Goal: Check status: Check status

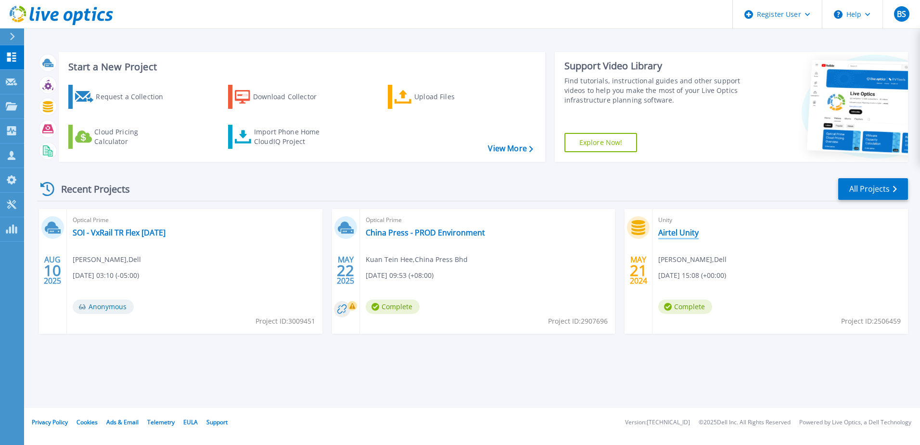
click at [676, 231] on link "Airtel Unity" at bounding box center [679, 233] width 40 height 10
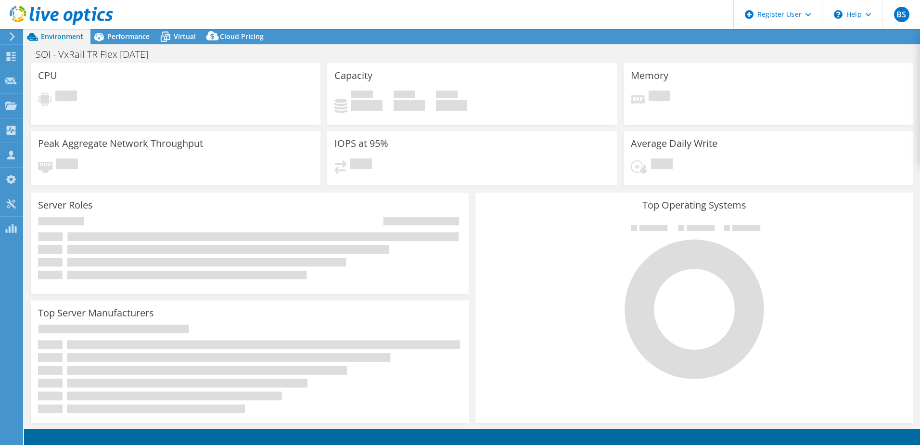
select select "USD"
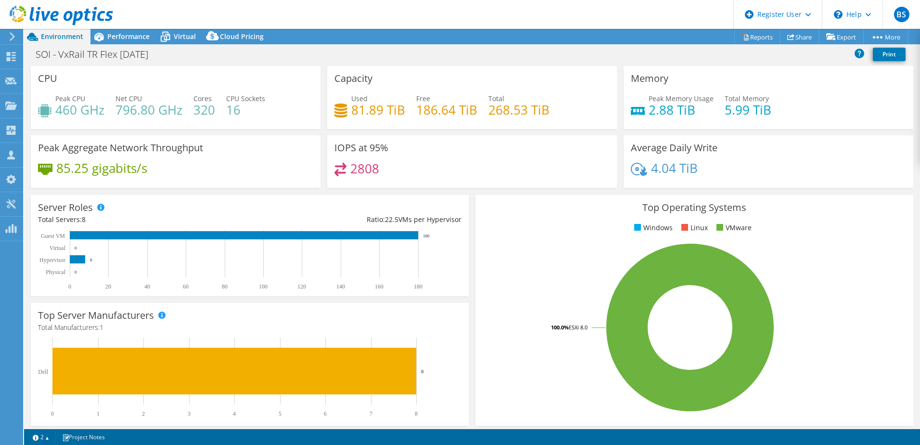
click at [98, 170] on h4 "85.25 gigabits/s" at bounding box center [101, 168] width 91 height 11
click at [126, 36] on span "Performance" at bounding box center [128, 36] width 42 height 9
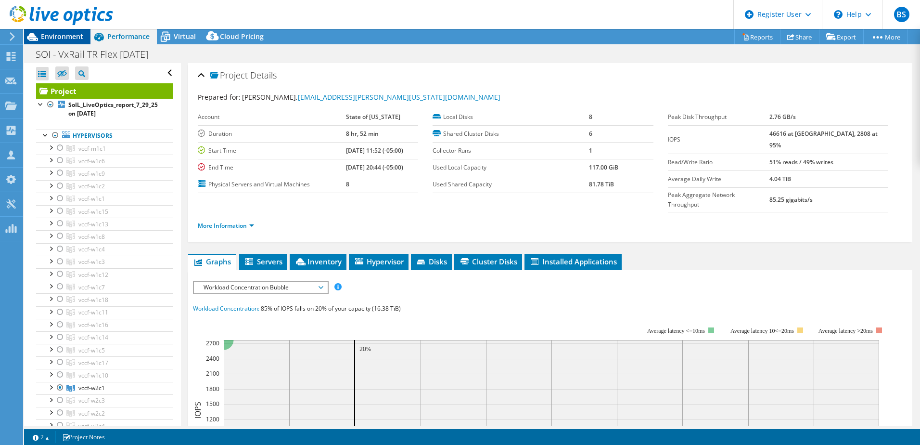
click at [49, 37] on span "Environment" at bounding box center [62, 36] width 42 height 9
